Goal: Task Accomplishment & Management: Complete application form

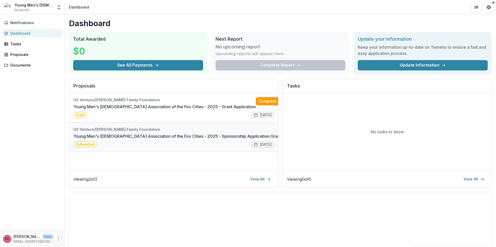
click at [180, 133] on link "Young Men's [DEMOGRAPHIC_DATA] Association of the Fox Cities - 2025 - Sponsorsh…" at bounding box center [177, 136] width 208 height 6
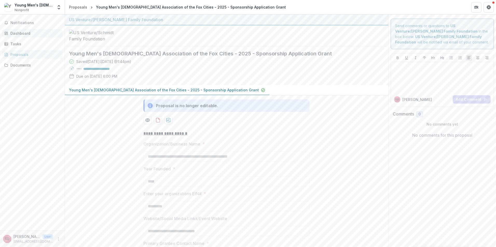
click at [25, 32] on div "Dashboard" at bounding box center [34, 33] width 48 height 5
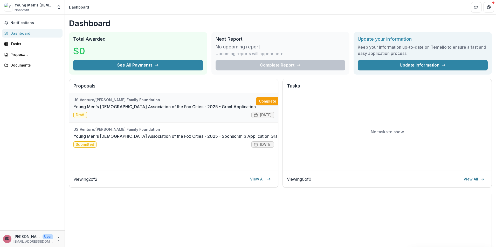
click at [142, 104] on link "Young Men's [DEMOGRAPHIC_DATA] Association of the Fox Cities - 2025 - Grant App…" at bounding box center [164, 107] width 182 height 6
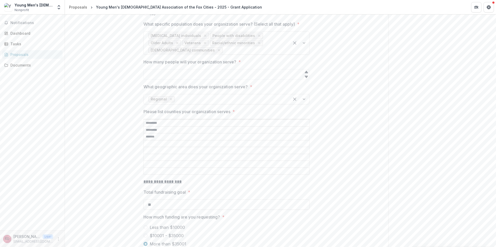
scroll to position [830, 0]
click at [237, 69] on input "How many people will your organization serve? *" at bounding box center [226, 74] width 166 height 10
click at [246, 67] on div at bounding box center [226, 68] width 166 height 2
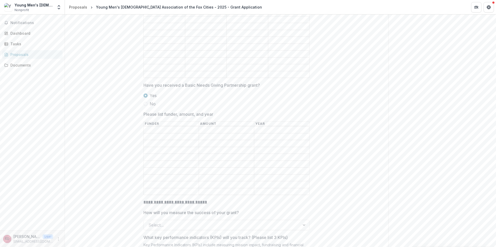
scroll to position [1219, 0]
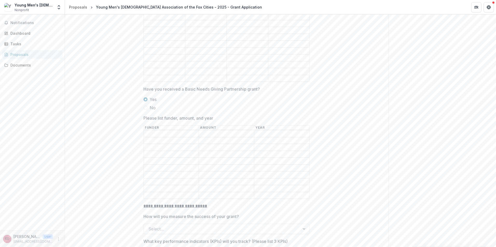
click at [158, 131] on input "Please list funder, amount, and year" at bounding box center [171, 134] width 55 height 6
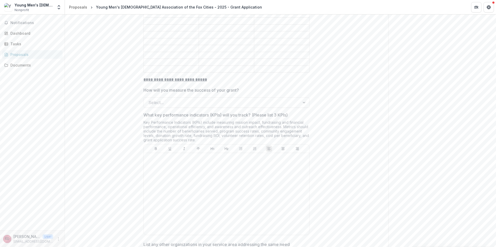
scroll to position [1349, 0]
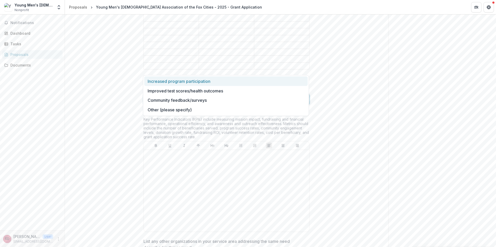
click at [287, 96] on div at bounding box center [221, 99] width 147 height 7
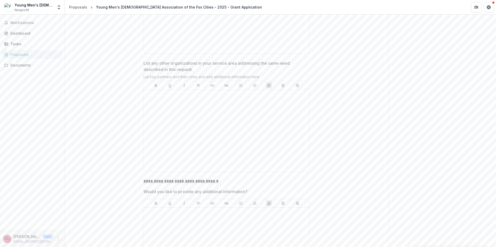
scroll to position [1320, 0]
